Goal: Find specific page/section: Find specific page/section

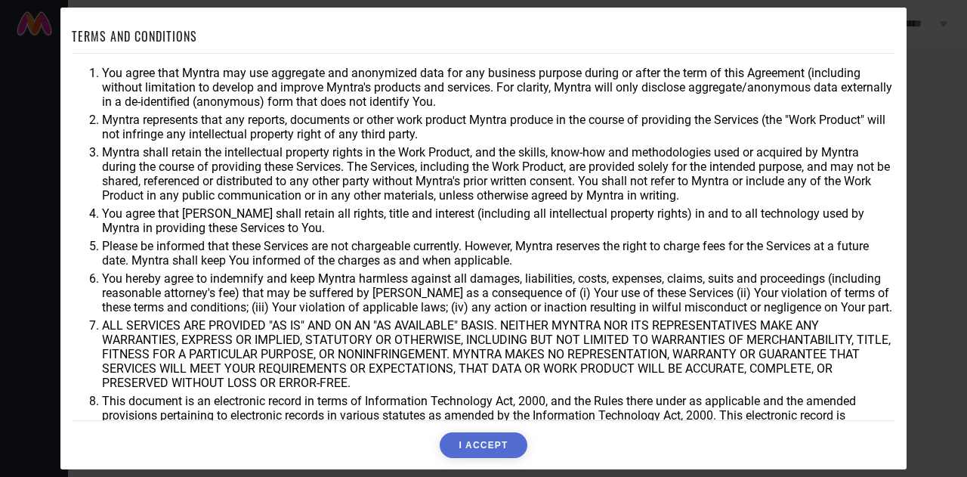
scroll to position [48, 0]
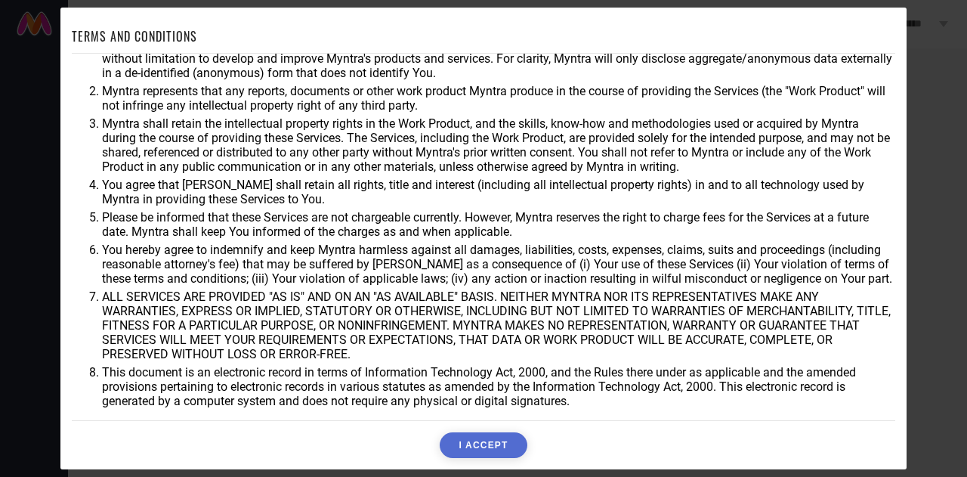
click at [486, 440] on button "I ACCEPT" at bounding box center [483, 445] width 87 height 26
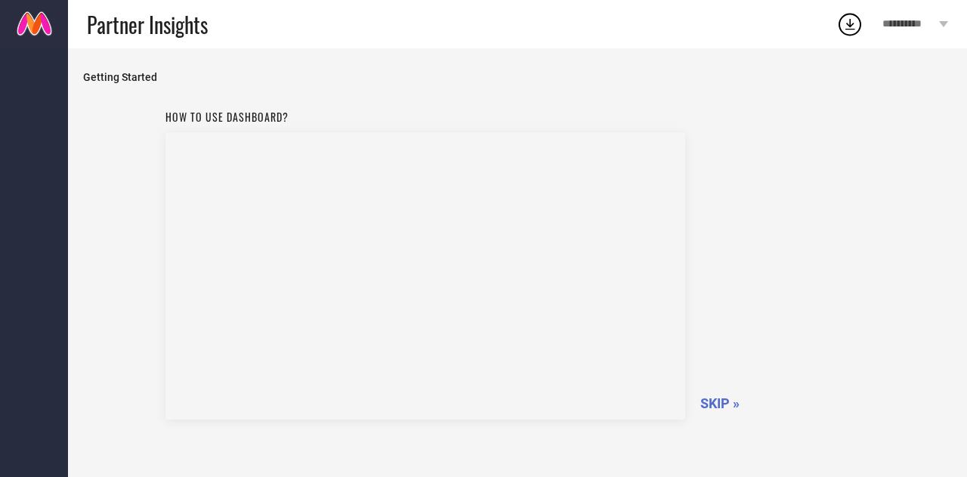
click at [732, 400] on span "SKIP »" at bounding box center [719, 403] width 39 height 16
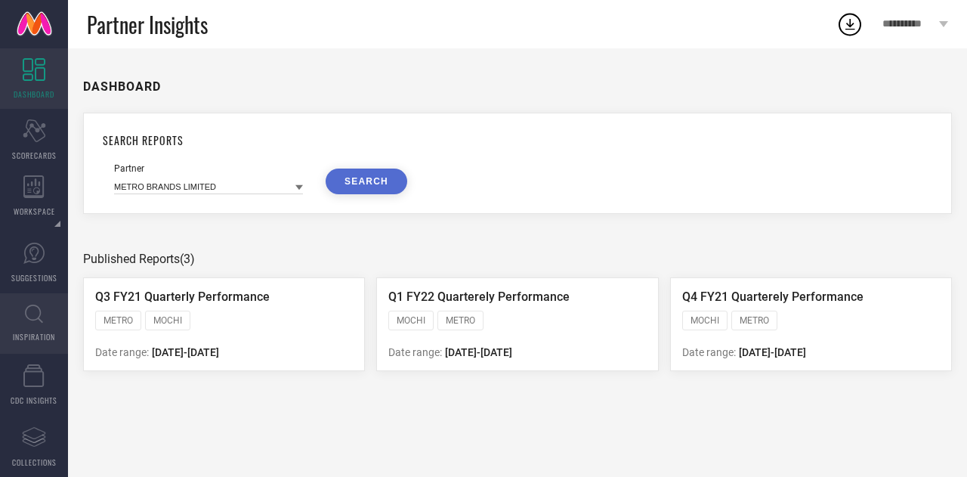
click at [20, 333] on span "INSPIRATION" at bounding box center [34, 336] width 42 height 11
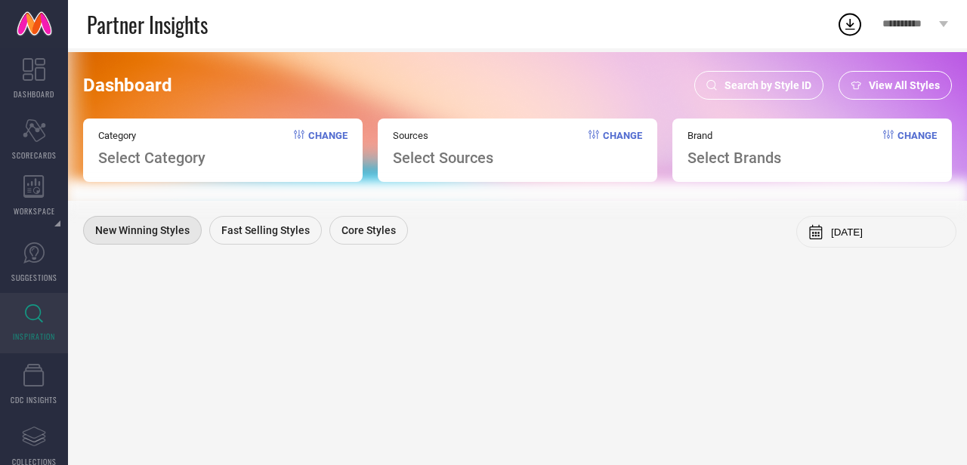
click at [752, 85] on span "Search by Style ID" at bounding box center [767, 85] width 87 height 12
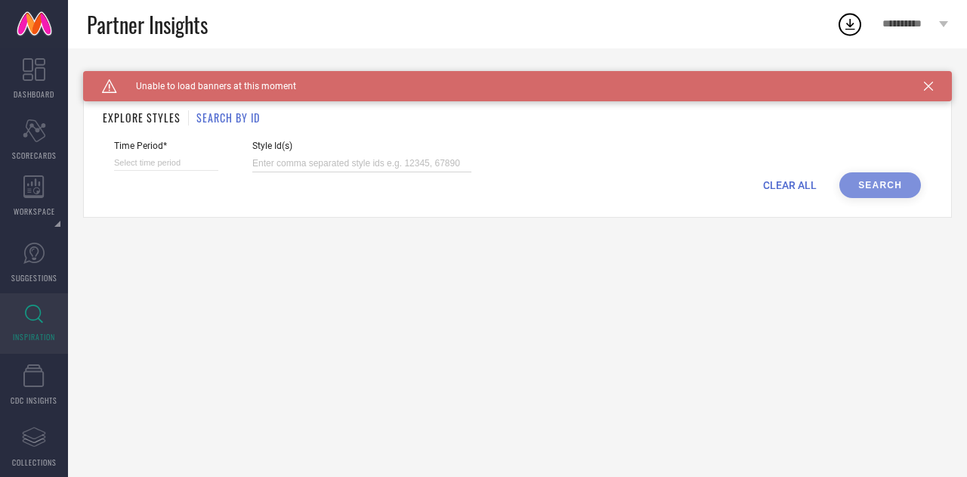
click at [327, 167] on input at bounding box center [361, 163] width 219 height 17
